Goal: Transaction & Acquisition: Purchase product/service

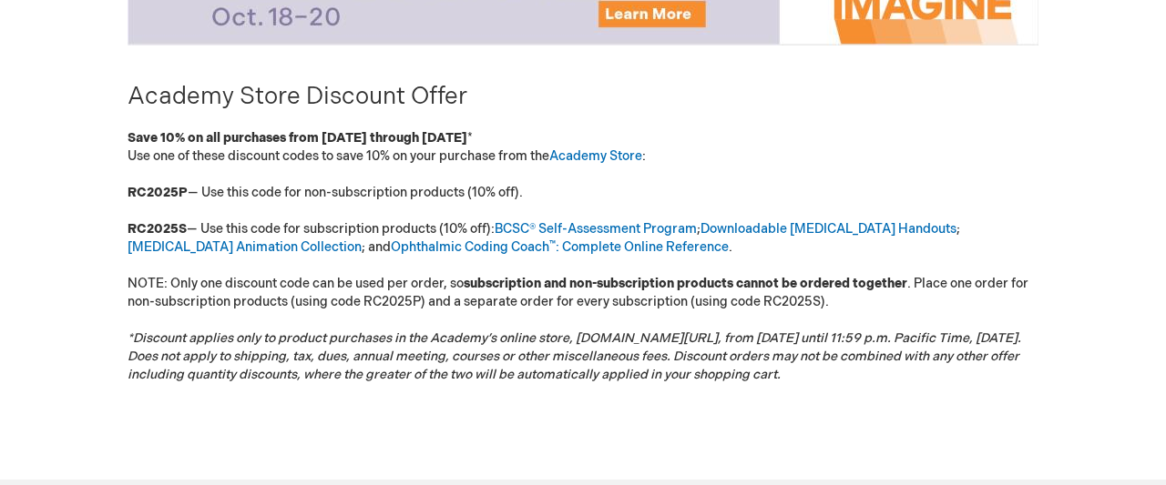
scroll to position [379, 0]
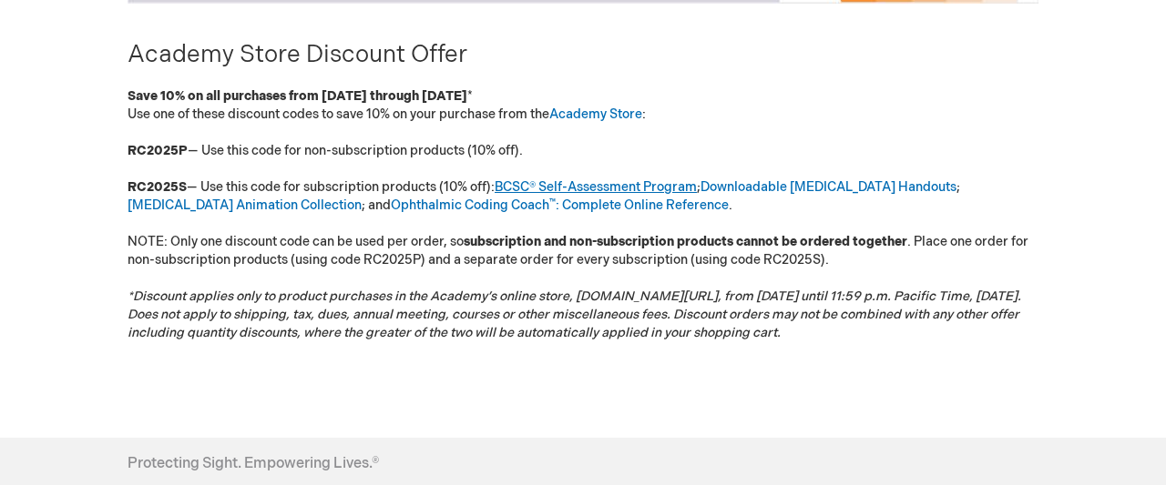
click at [678, 181] on link "BCSC® Self-Assessment Program" at bounding box center [596, 186] width 202 height 15
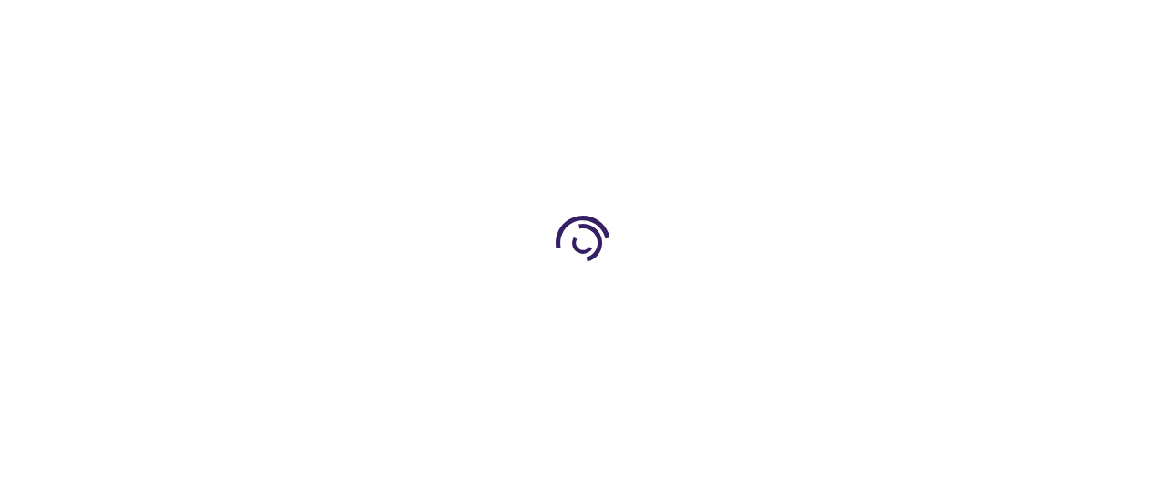
type input "1"
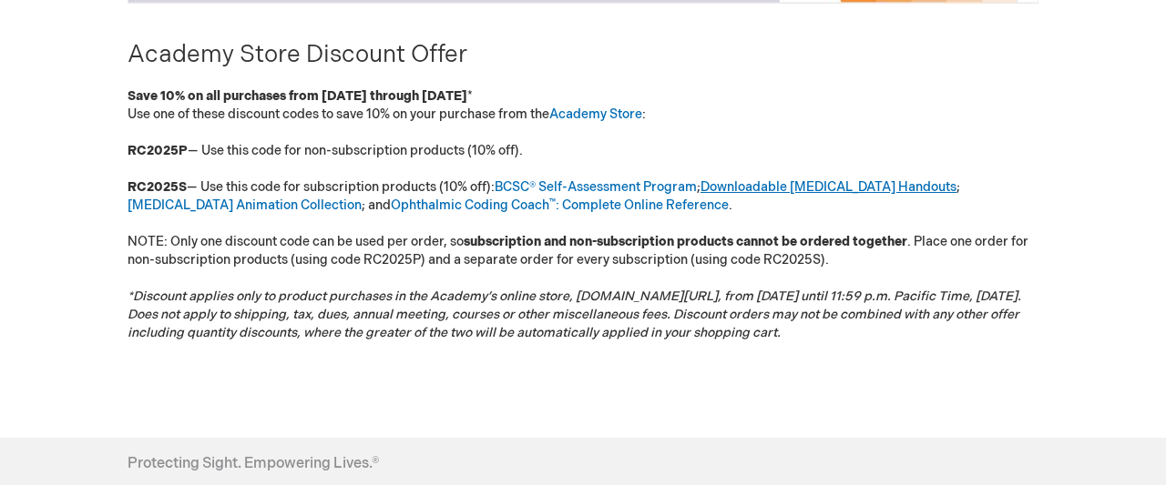
click at [811, 187] on link "Downloadable [MEDICAL_DATA] Handouts" at bounding box center [828, 186] width 256 height 15
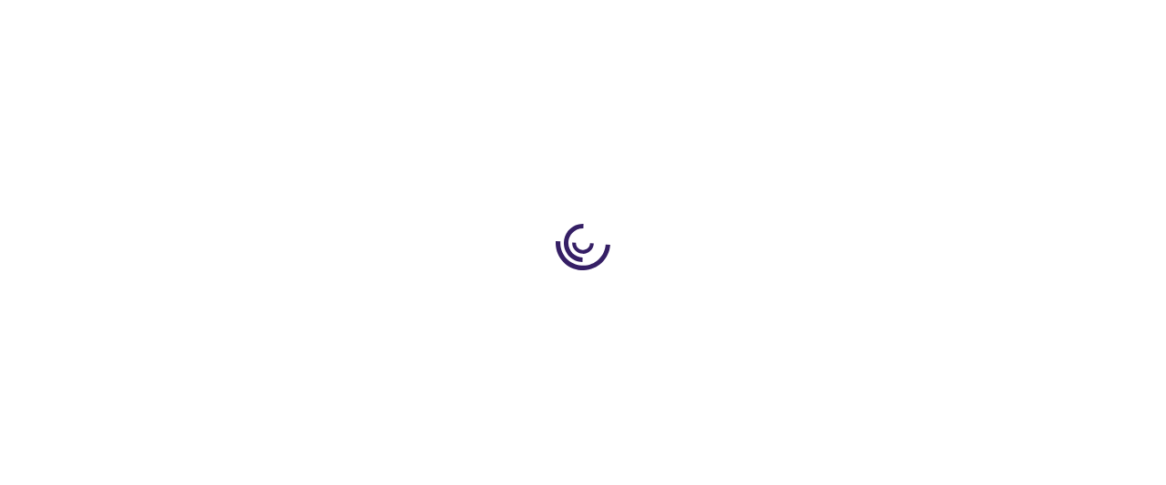
type input "1"
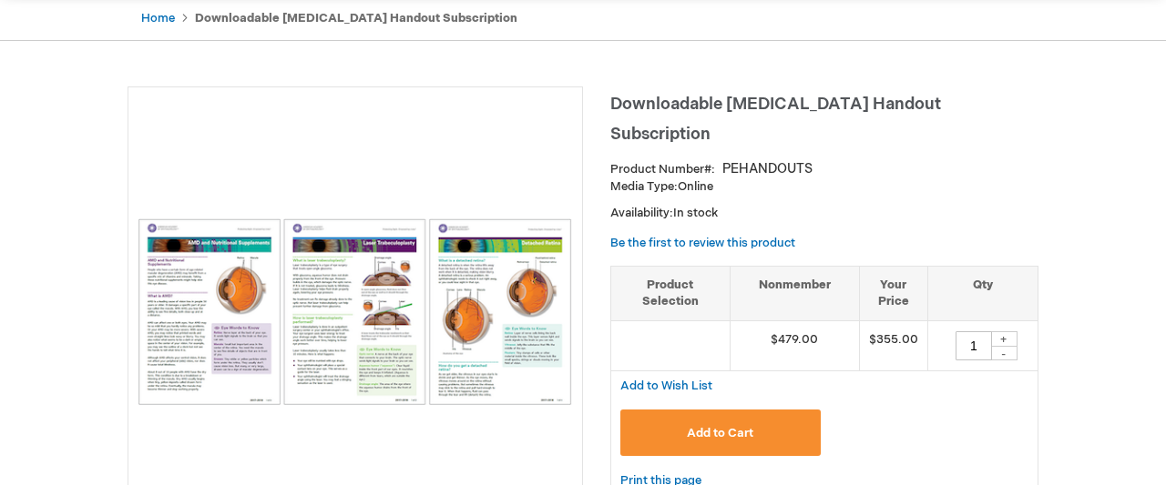
scroll to position [189, 0]
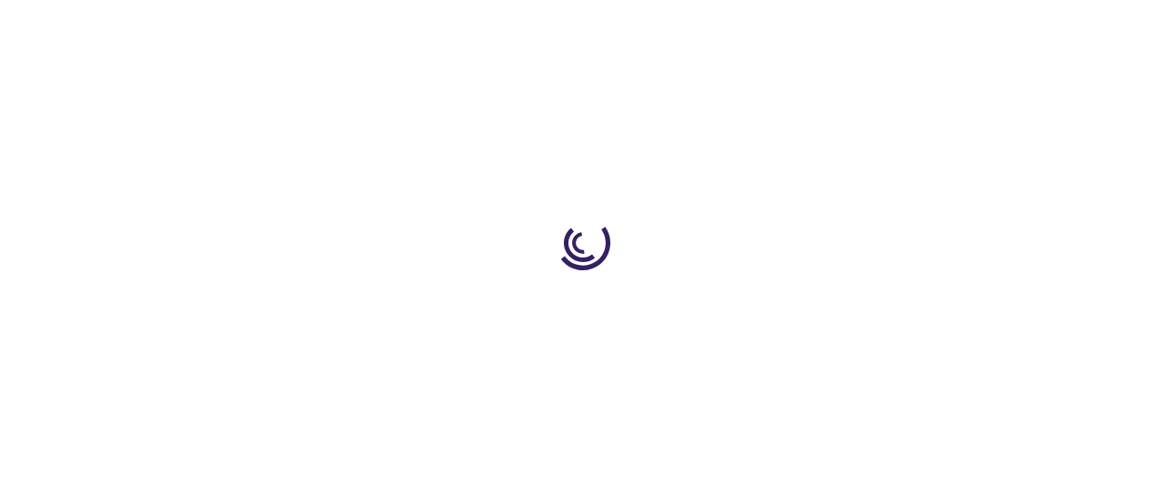
scroll to position [379, 0]
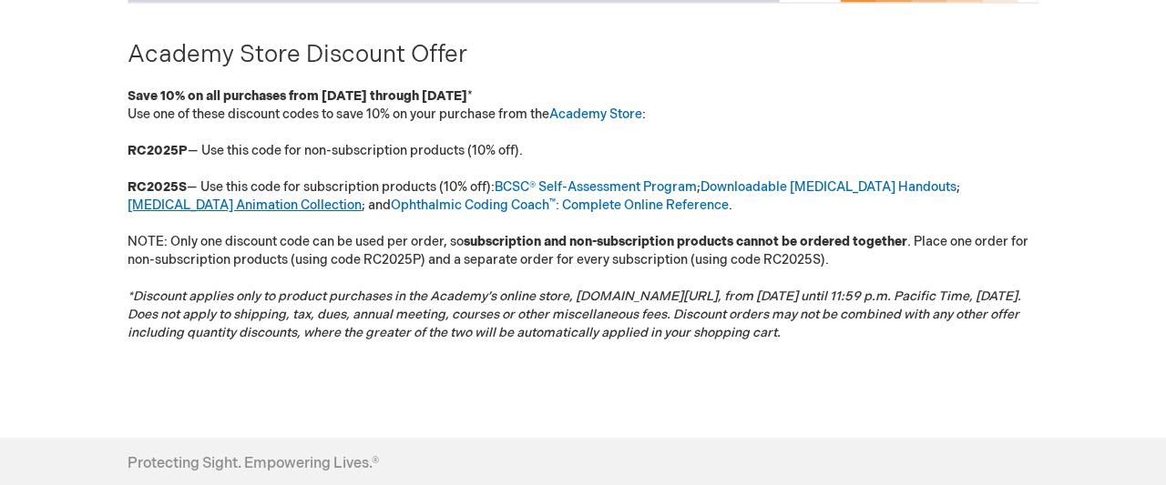
click at [362, 198] on link "[MEDICAL_DATA] Animation Collection" at bounding box center [244, 205] width 234 height 15
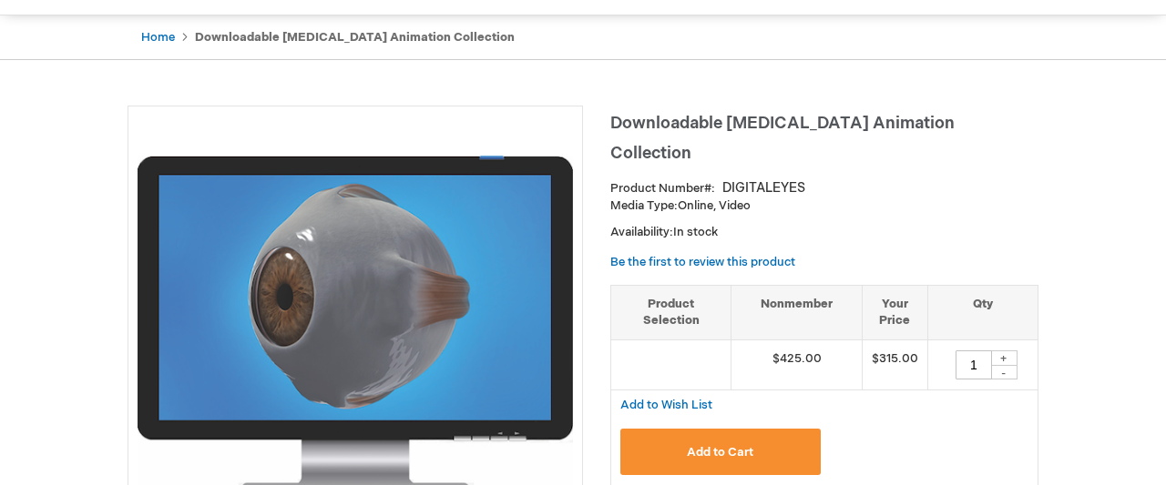
scroll to position [95, 0]
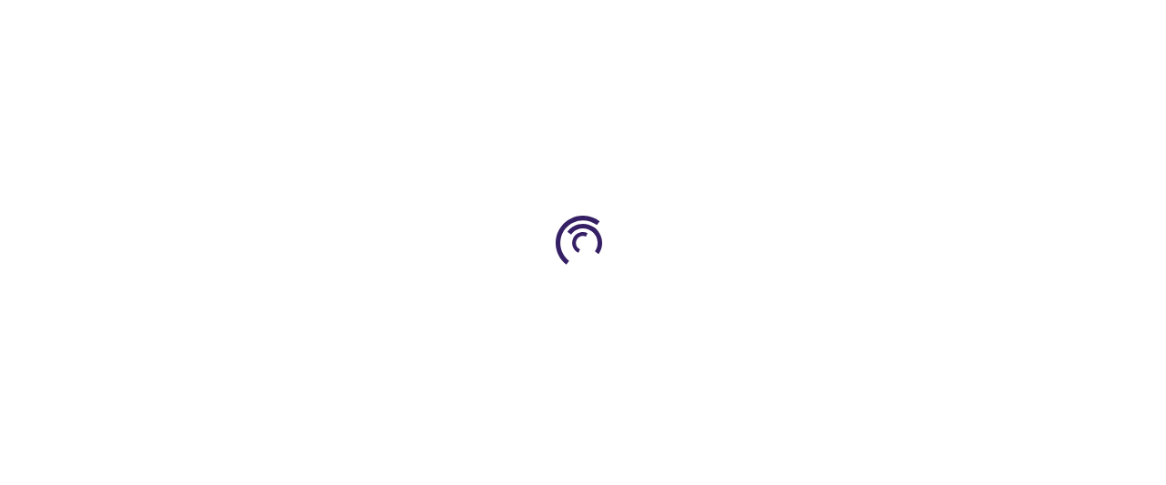
scroll to position [379, 0]
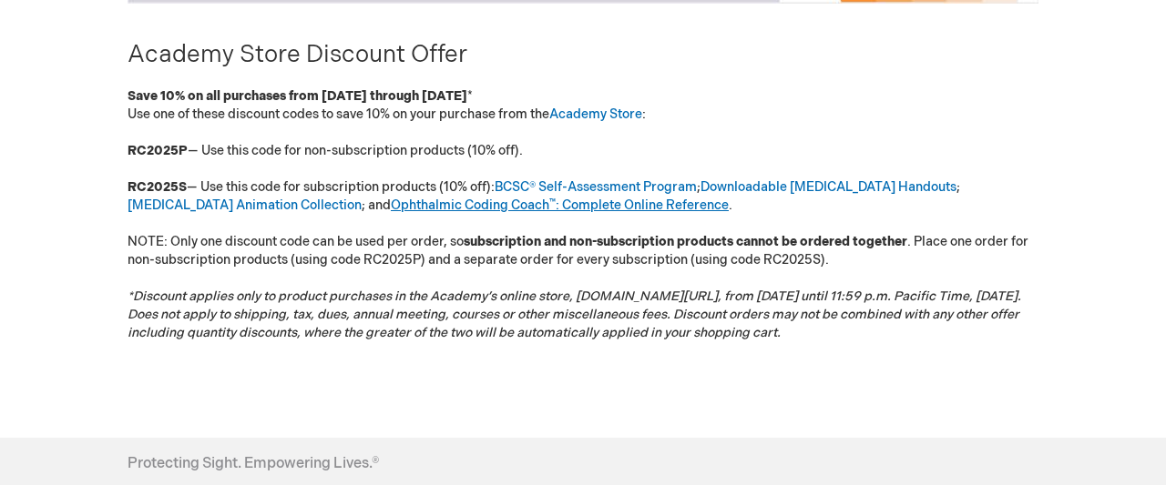
click at [431, 201] on link "Ophthalmic Coding Coach ™ : Complete Online Reference" at bounding box center [560, 205] width 338 height 15
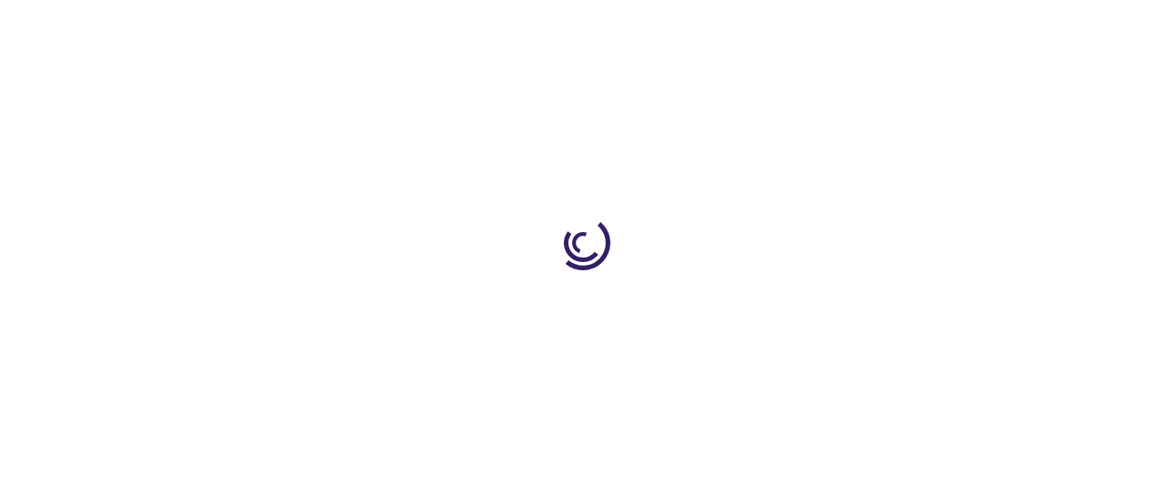
type input "0"
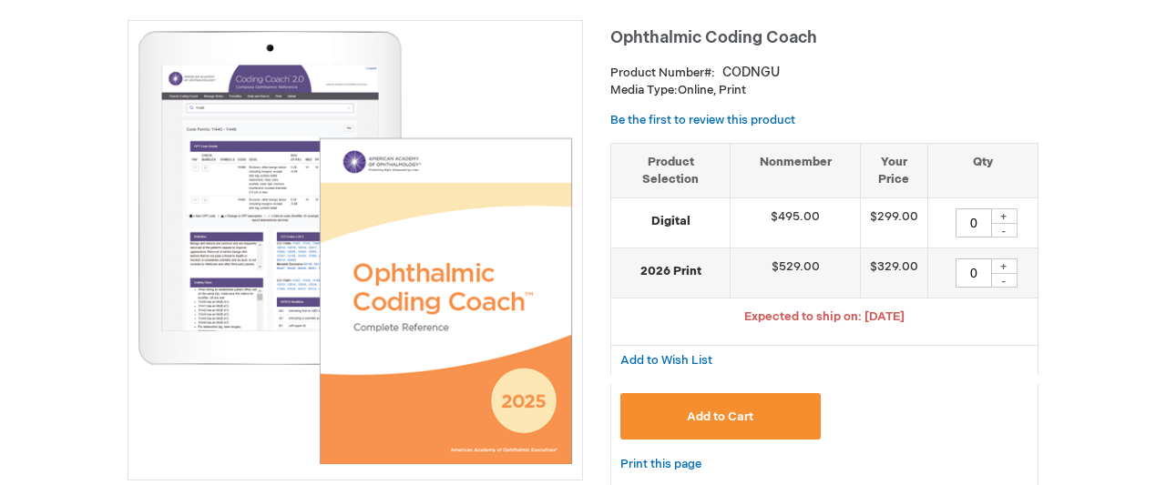
scroll to position [284, 0]
